Goal: Information Seeking & Learning: Learn about a topic

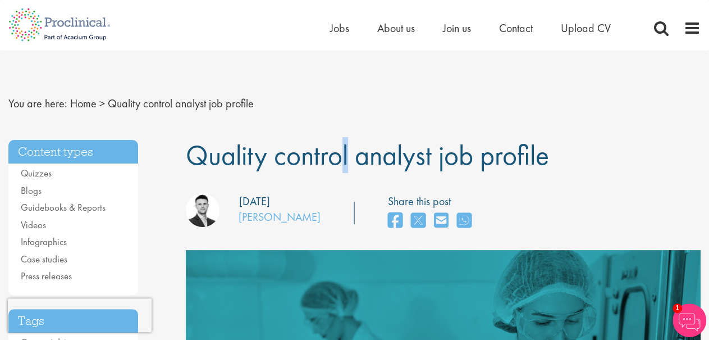
click at [216, 148] on span "Quality control analyst job profile" at bounding box center [367, 155] width 363 height 36
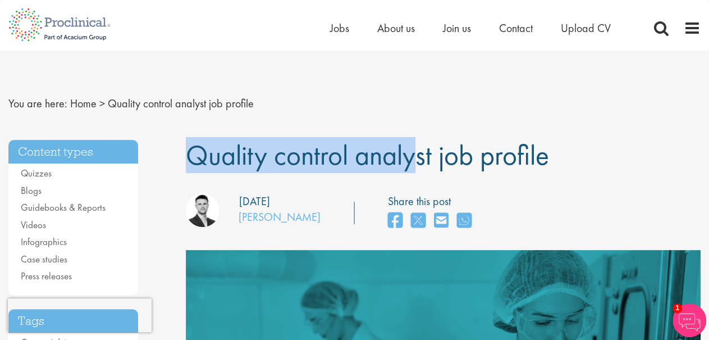
click at [216, 148] on span "Quality control analyst job profile" at bounding box center [367, 155] width 363 height 36
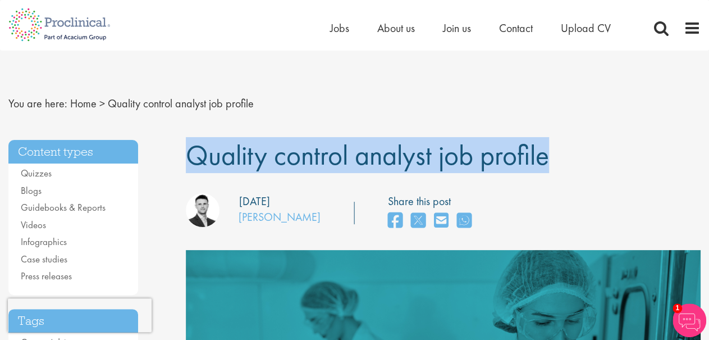
click at [216, 148] on span "Quality control analyst job profile" at bounding box center [367, 155] width 363 height 36
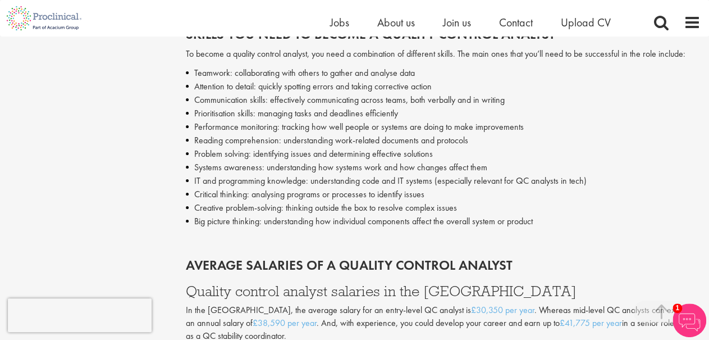
scroll to position [1934, 0]
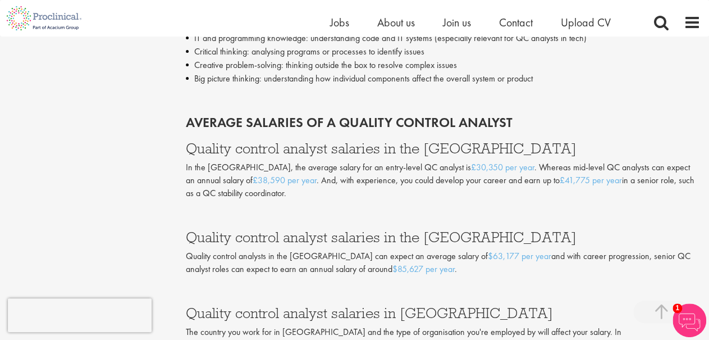
click at [428, 194] on p "In the [GEOGRAPHIC_DATA], the average salary for an entry-level QC analyst is £…" at bounding box center [443, 180] width 515 height 39
click at [693, 318] on img at bounding box center [690, 320] width 34 height 34
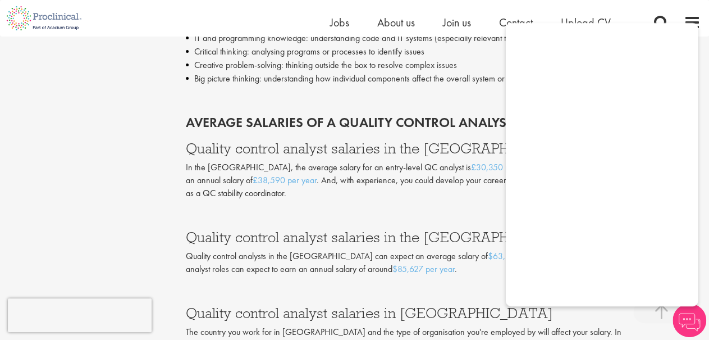
click at [398, 97] on p at bounding box center [443, 97] width 515 height 13
click at [288, 53] on li "Critical thinking: analysing programs or processes to identify issues" at bounding box center [443, 51] width 515 height 13
